Goal: Task Accomplishment & Management: Use online tool/utility

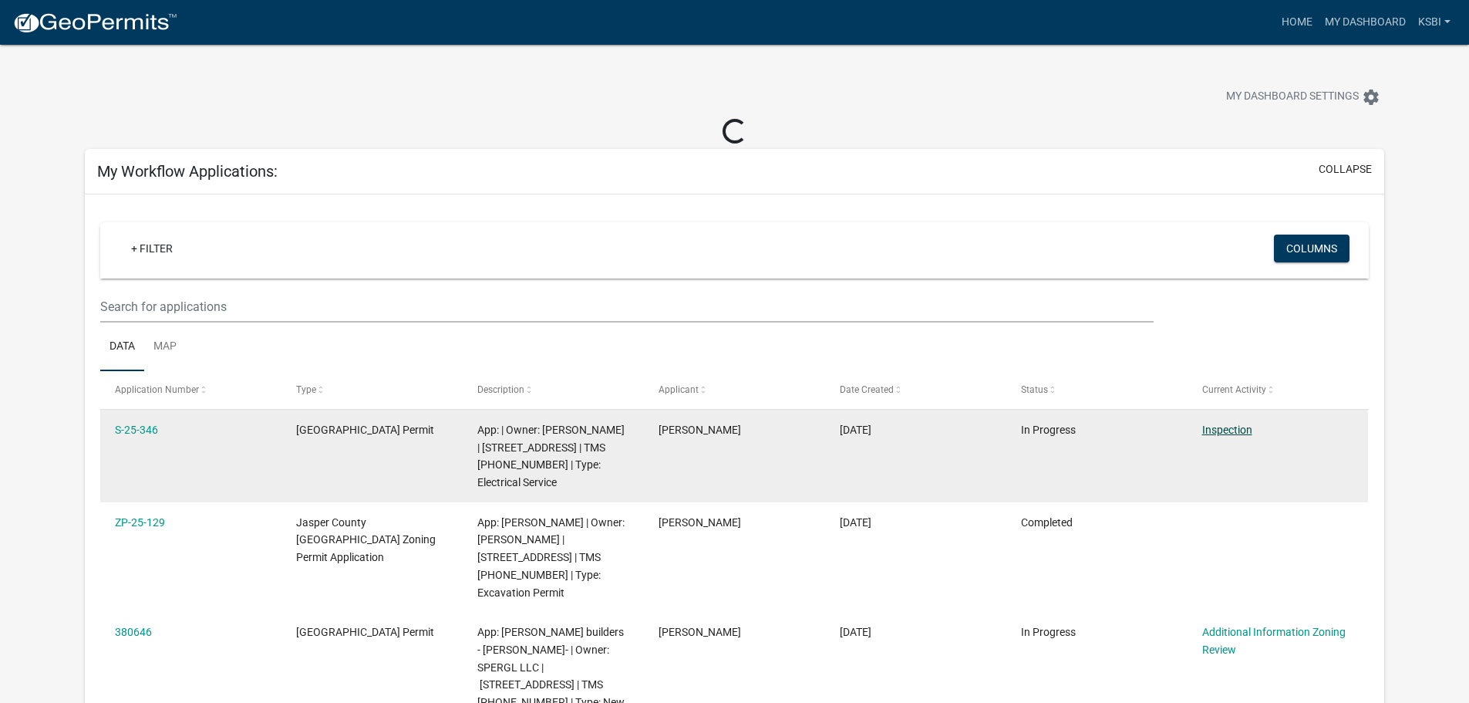
click at [1219, 430] on link "Inspection" at bounding box center [1228, 429] width 50 height 12
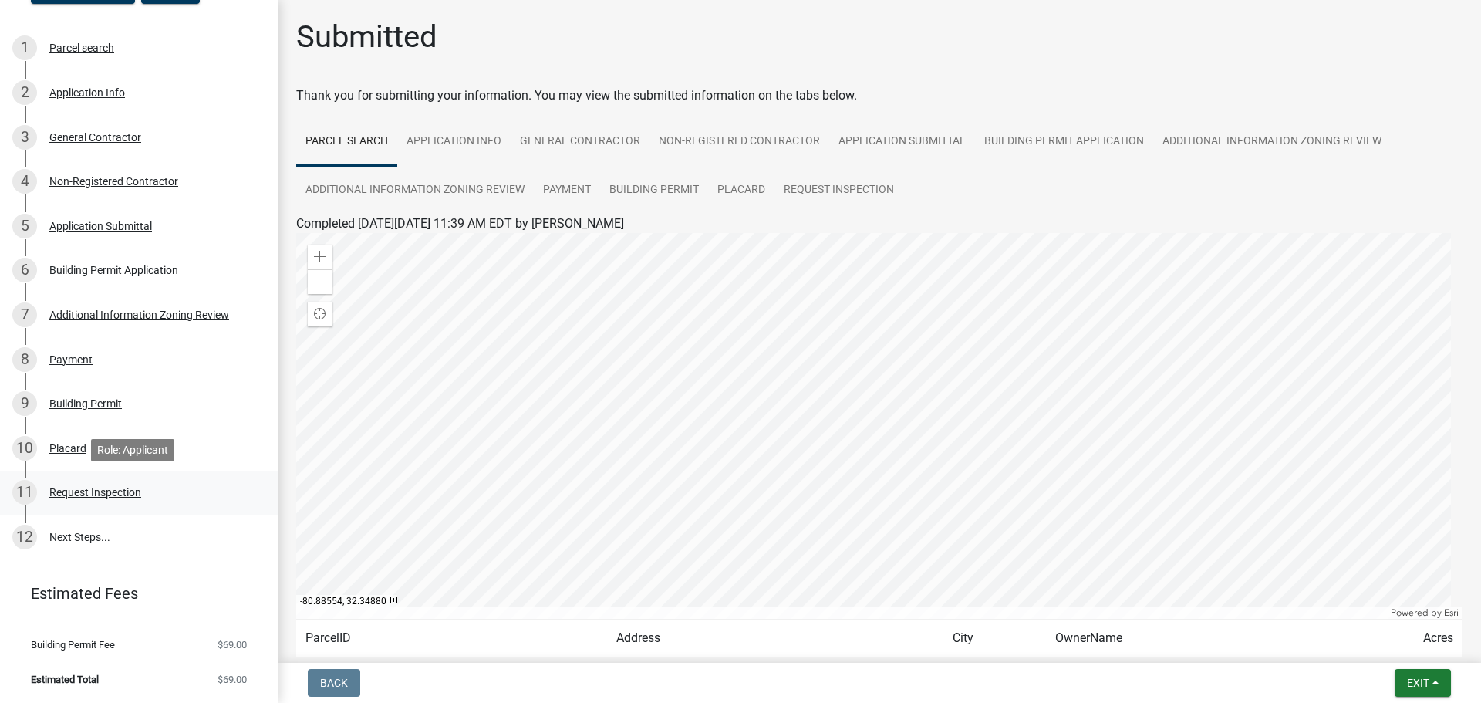
click at [86, 490] on div "Request Inspection" at bounding box center [95, 492] width 92 height 11
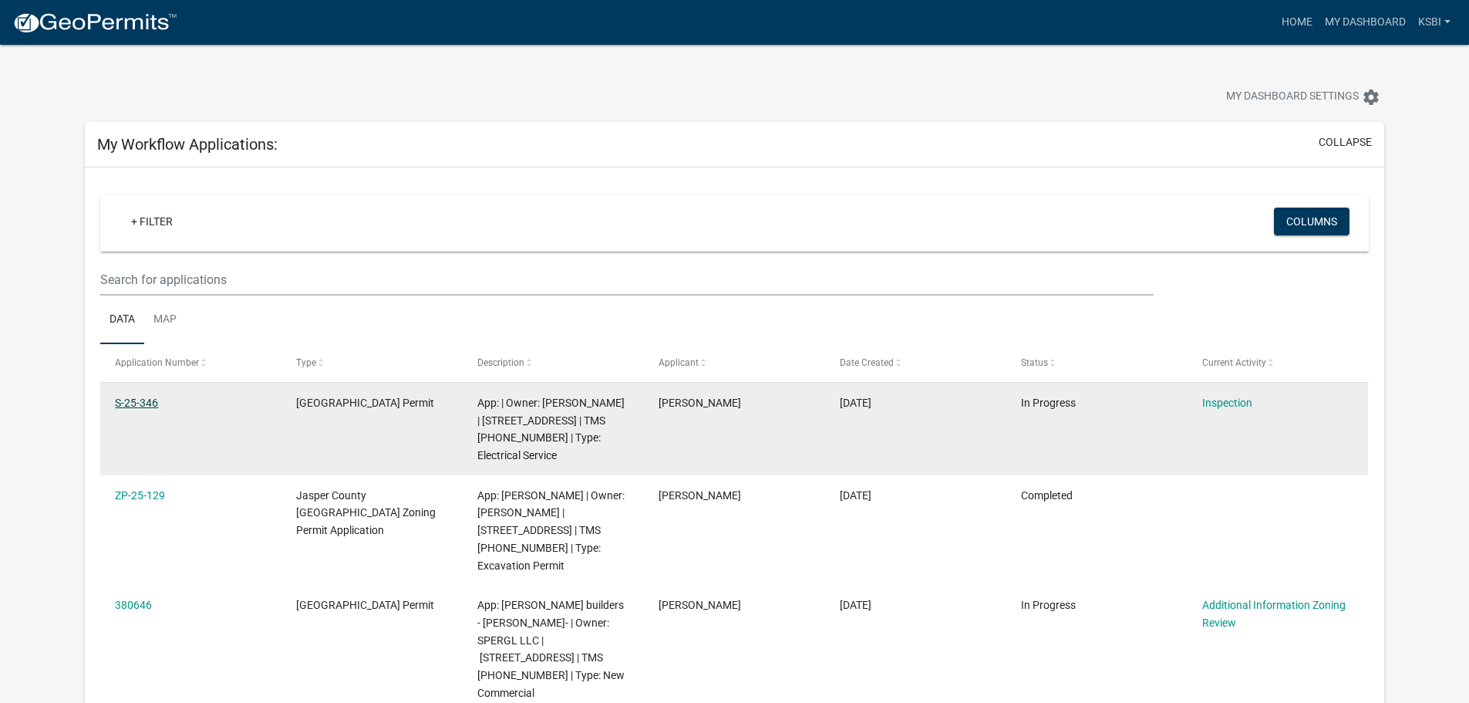
click at [131, 400] on link "S-25-346" at bounding box center [136, 402] width 43 height 12
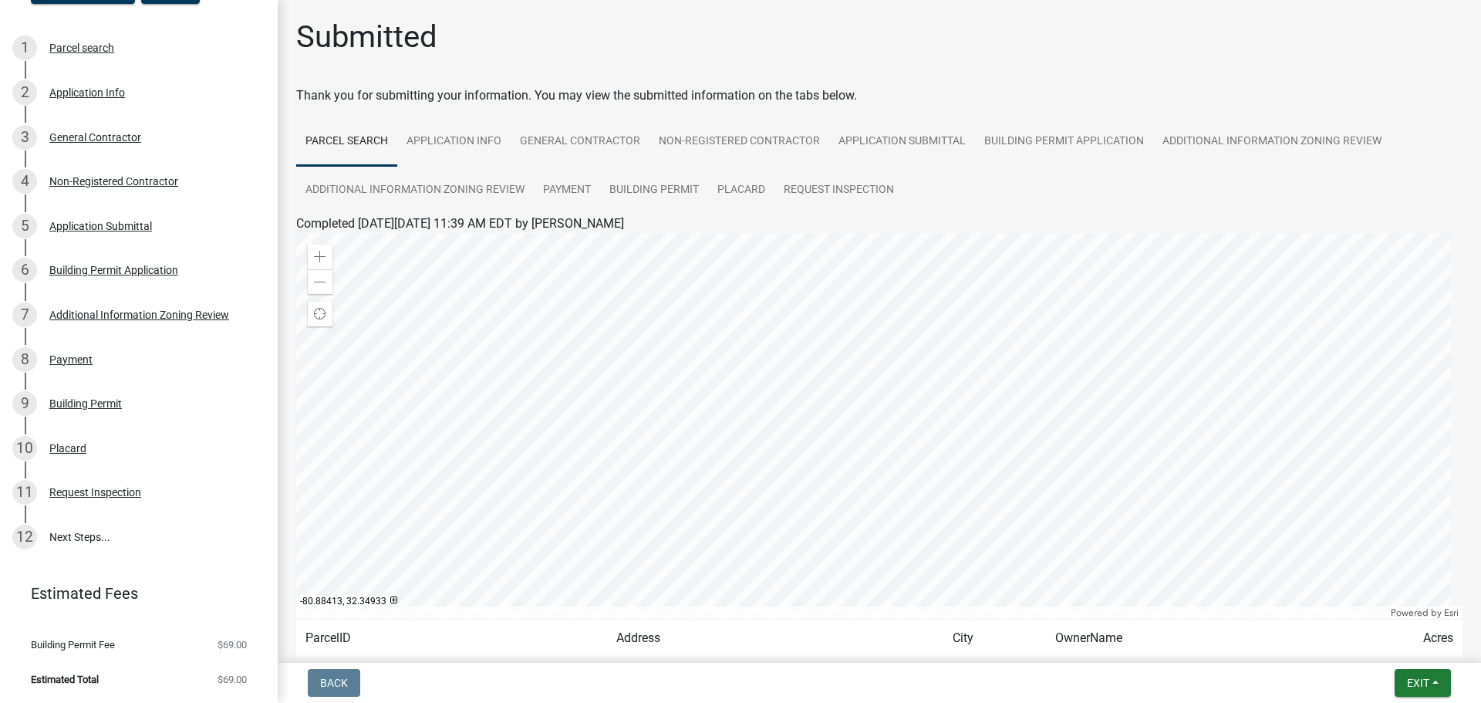
scroll to position [129, 0]
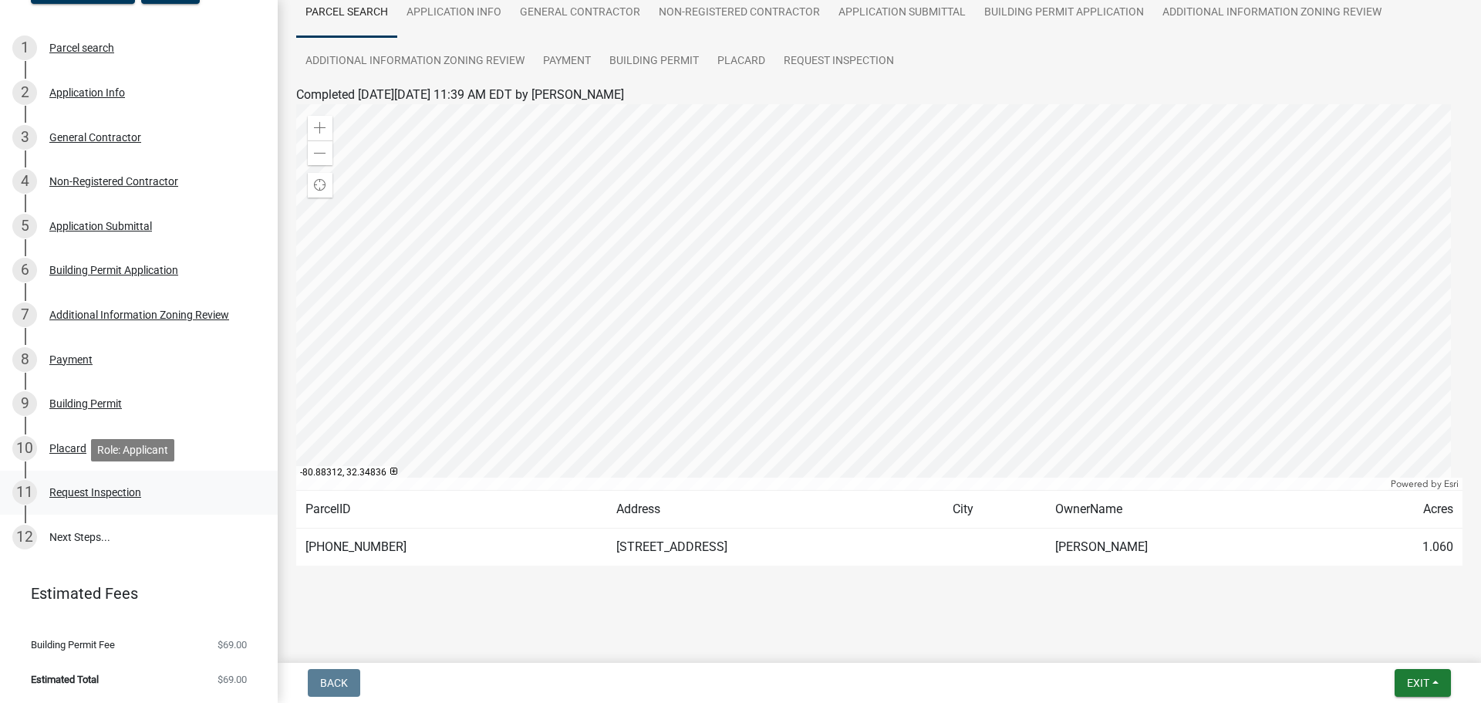
click at [107, 493] on div "Request Inspection" at bounding box center [95, 492] width 92 height 11
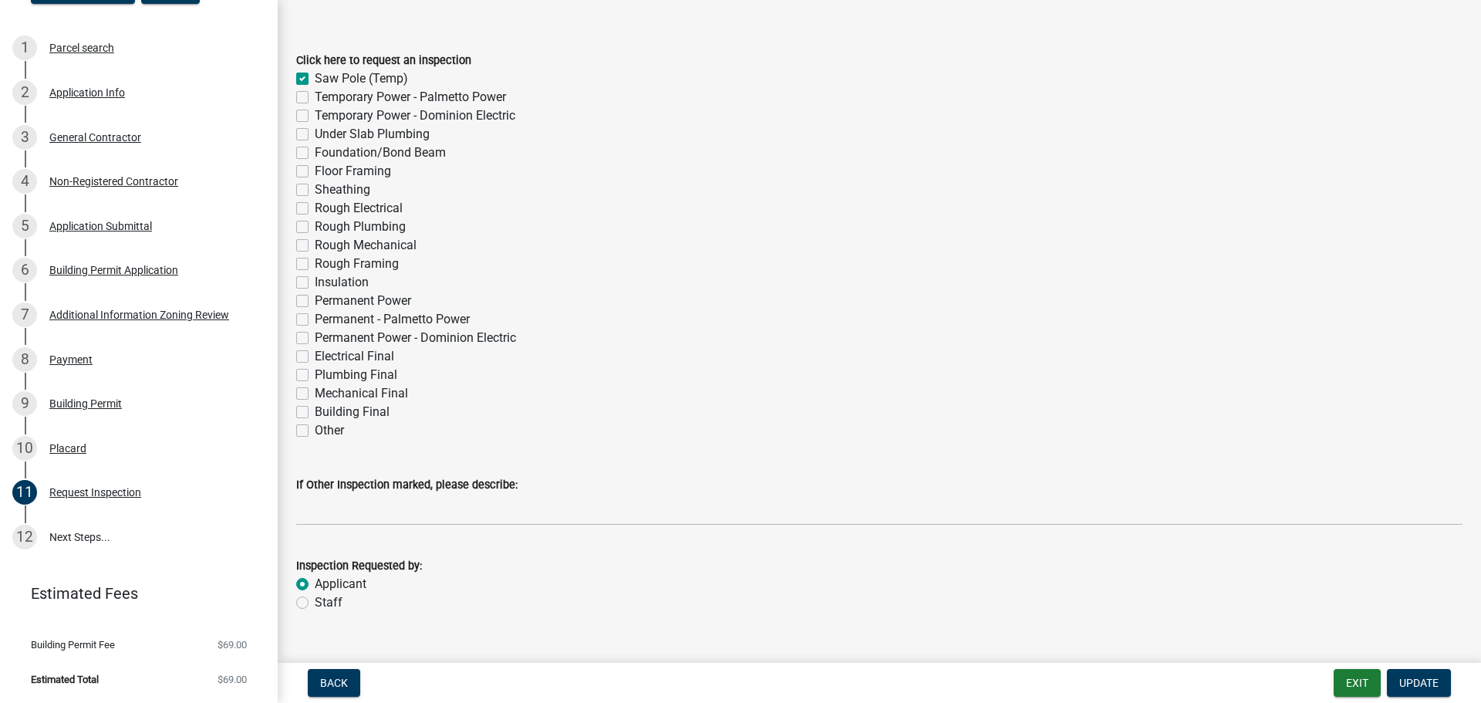
scroll to position [83, 0]
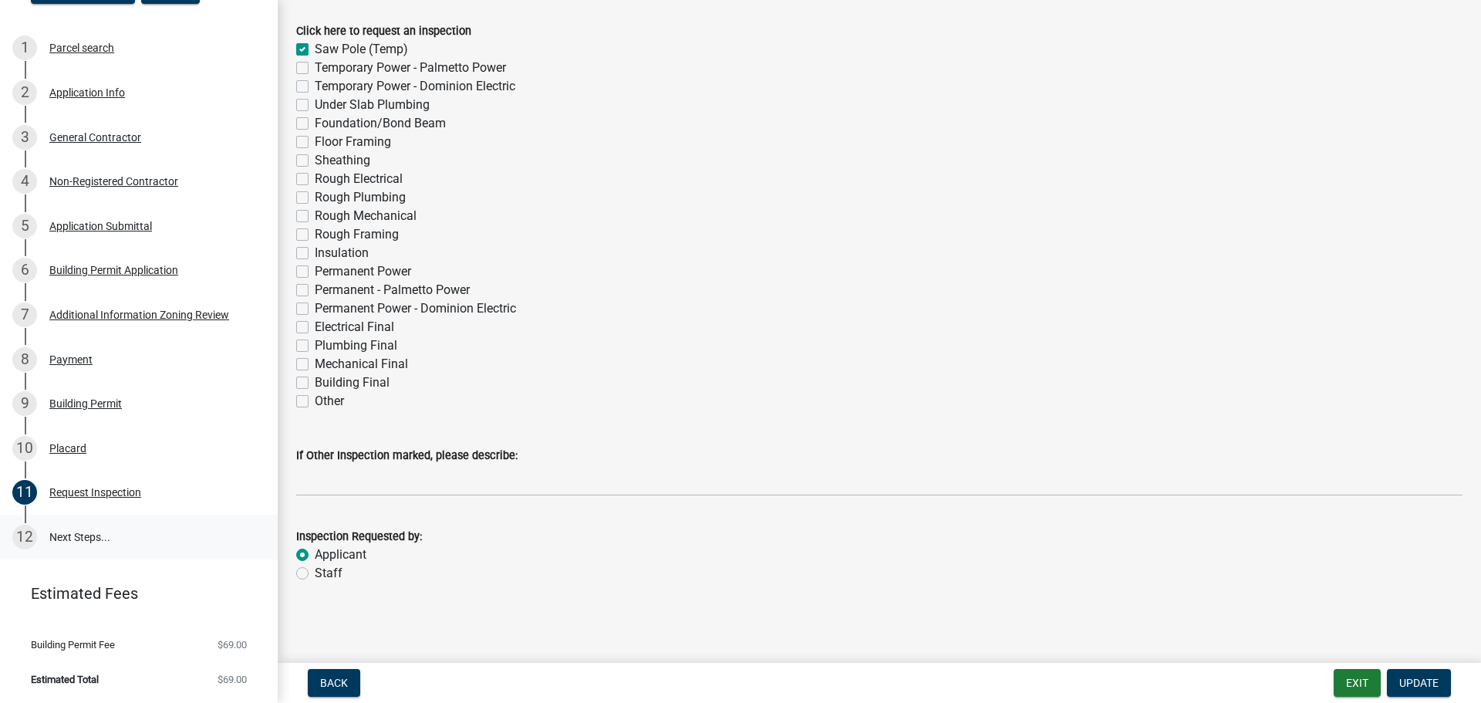
click at [83, 538] on link "12 Next Steps..." at bounding box center [139, 537] width 278 height 45
